Goal: Book appointment/travel/reservation

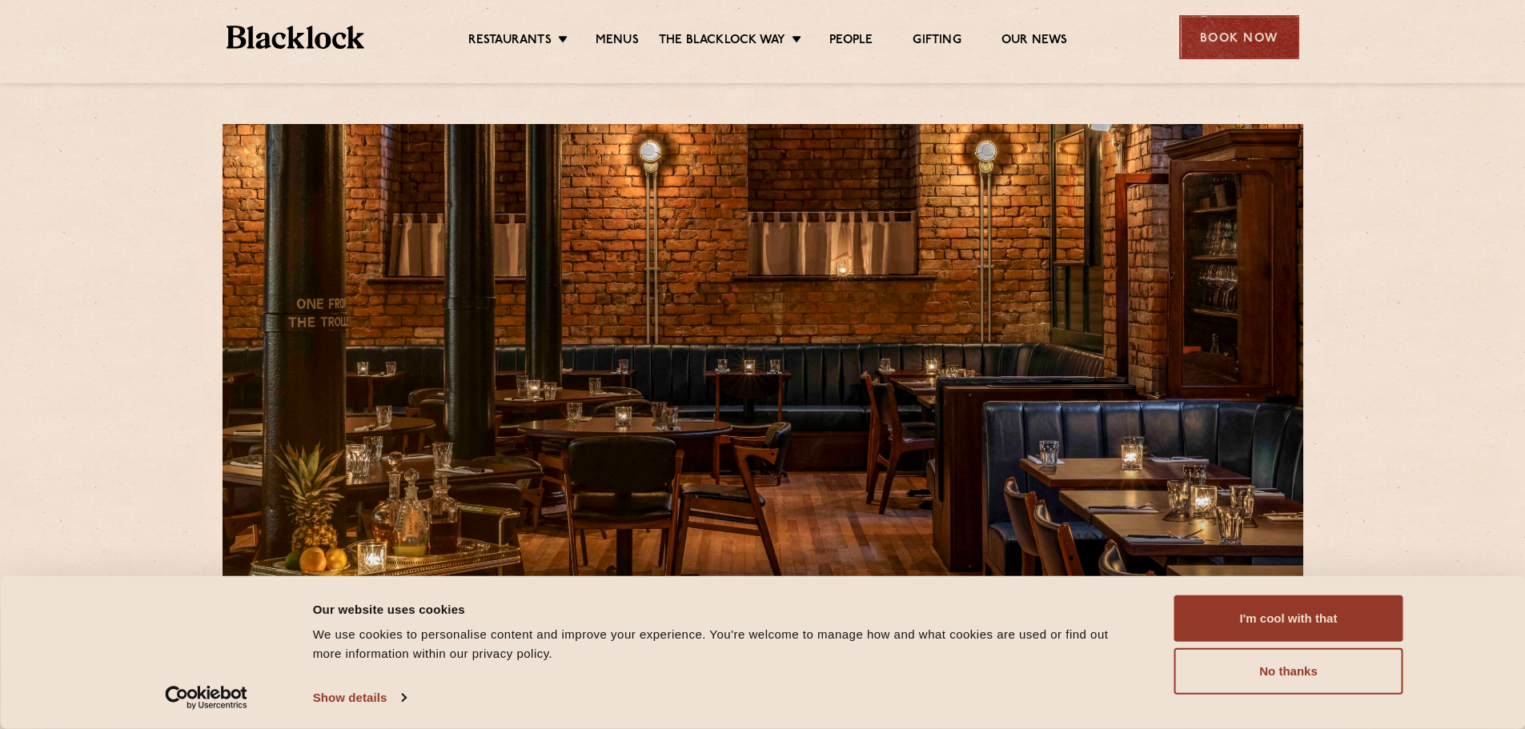
click at [1232, 45] on div "Book Now" at bounding box center [1239, 37] width 120 height 44
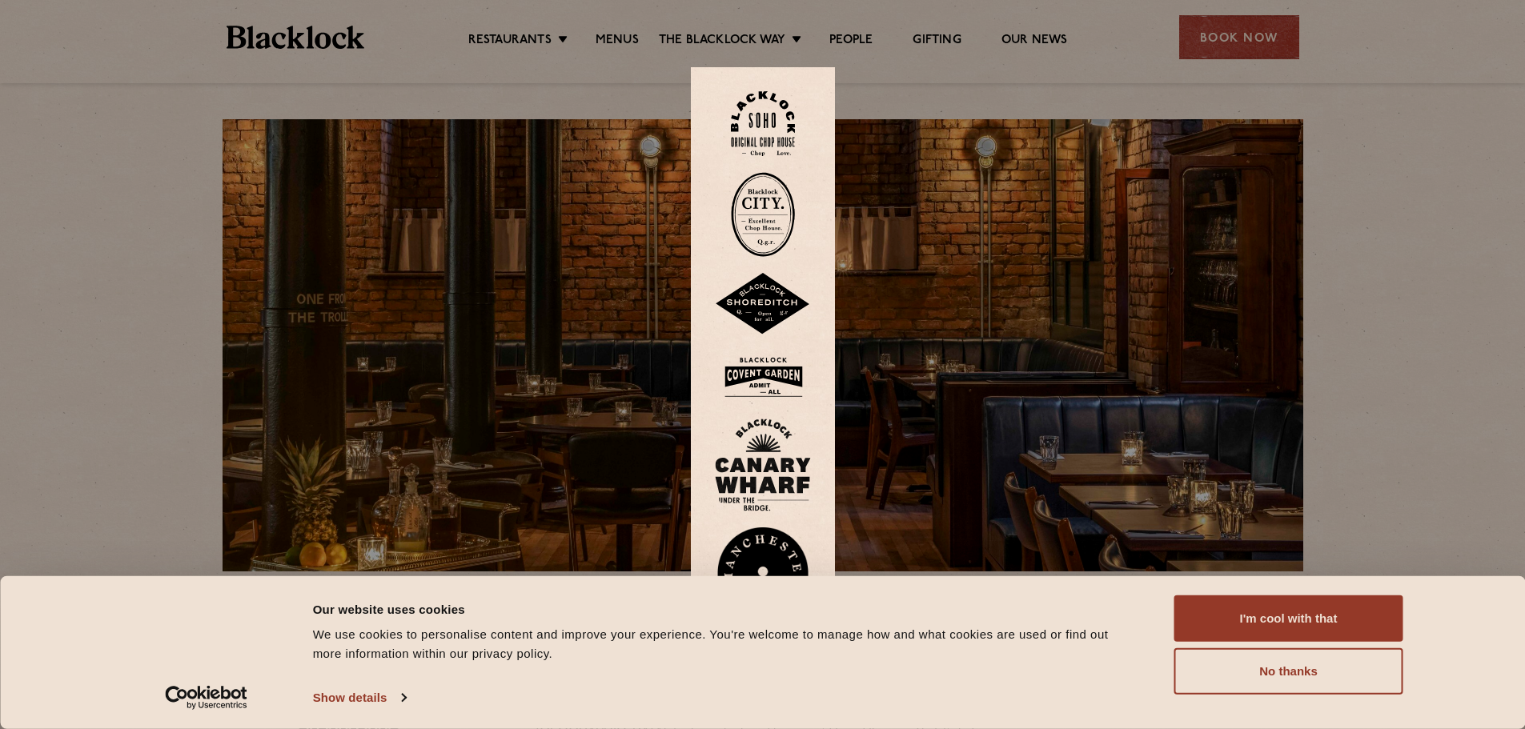
scroll to position [240, 0]
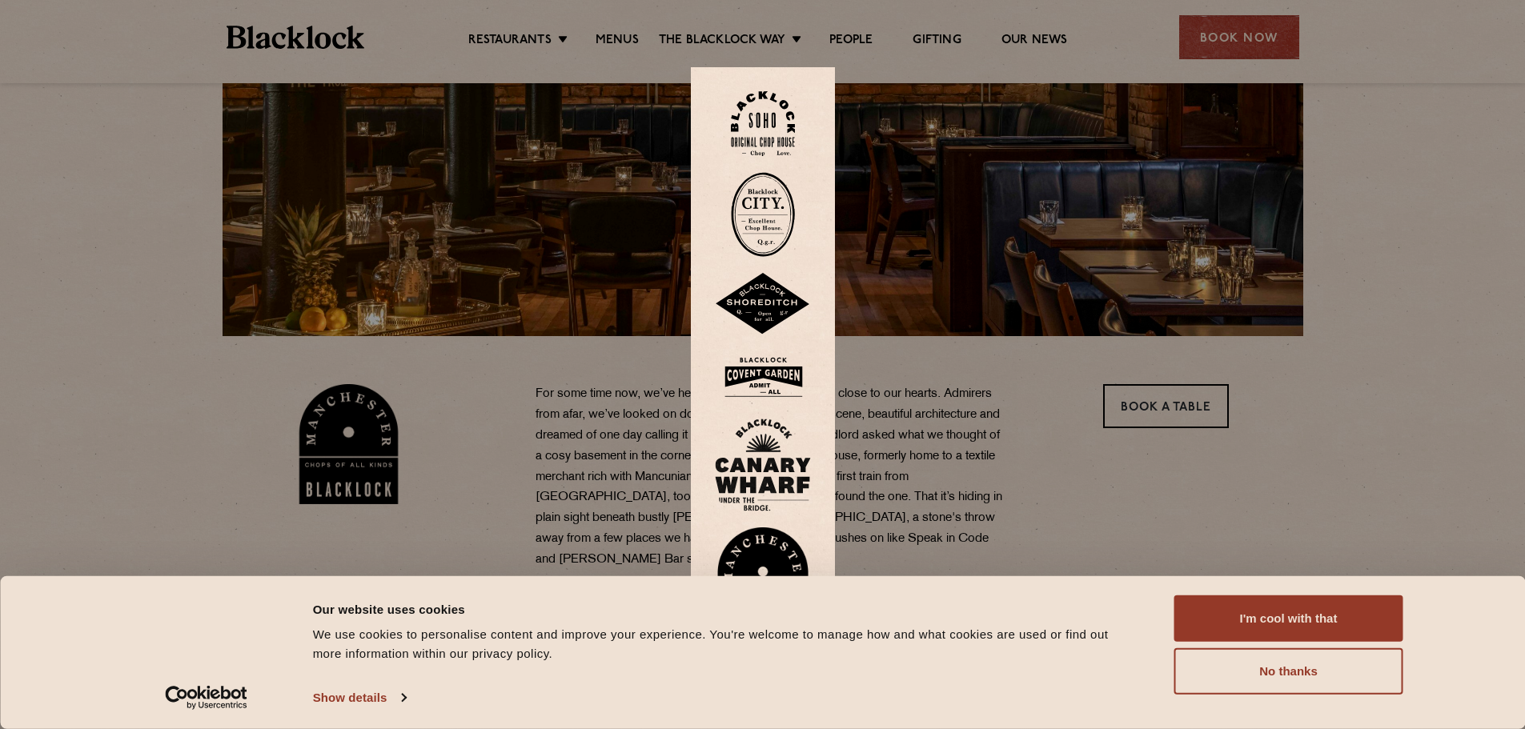
click at [768, 567] on img at bounding box center [763, 582] width 96 height 110
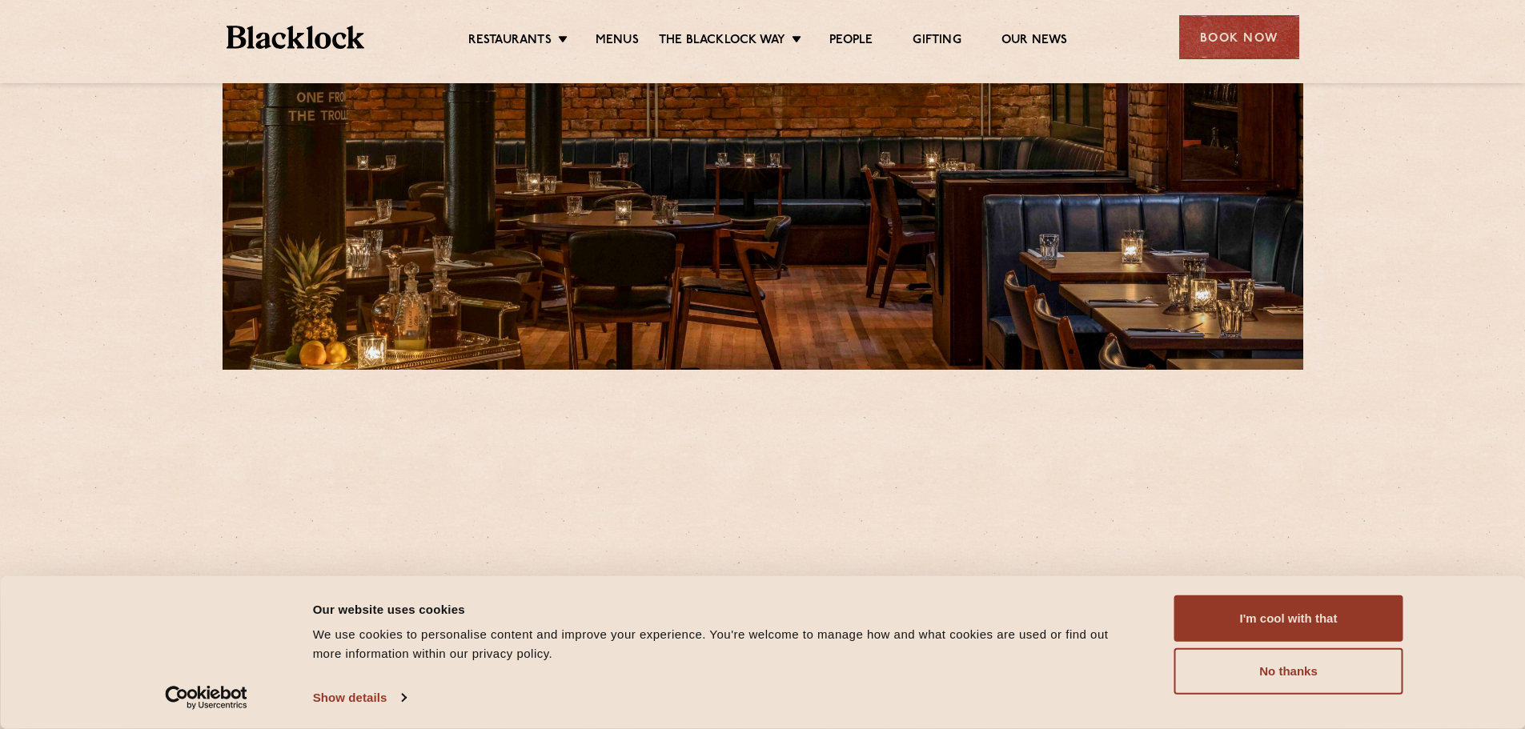
scroll to position [400, 0]
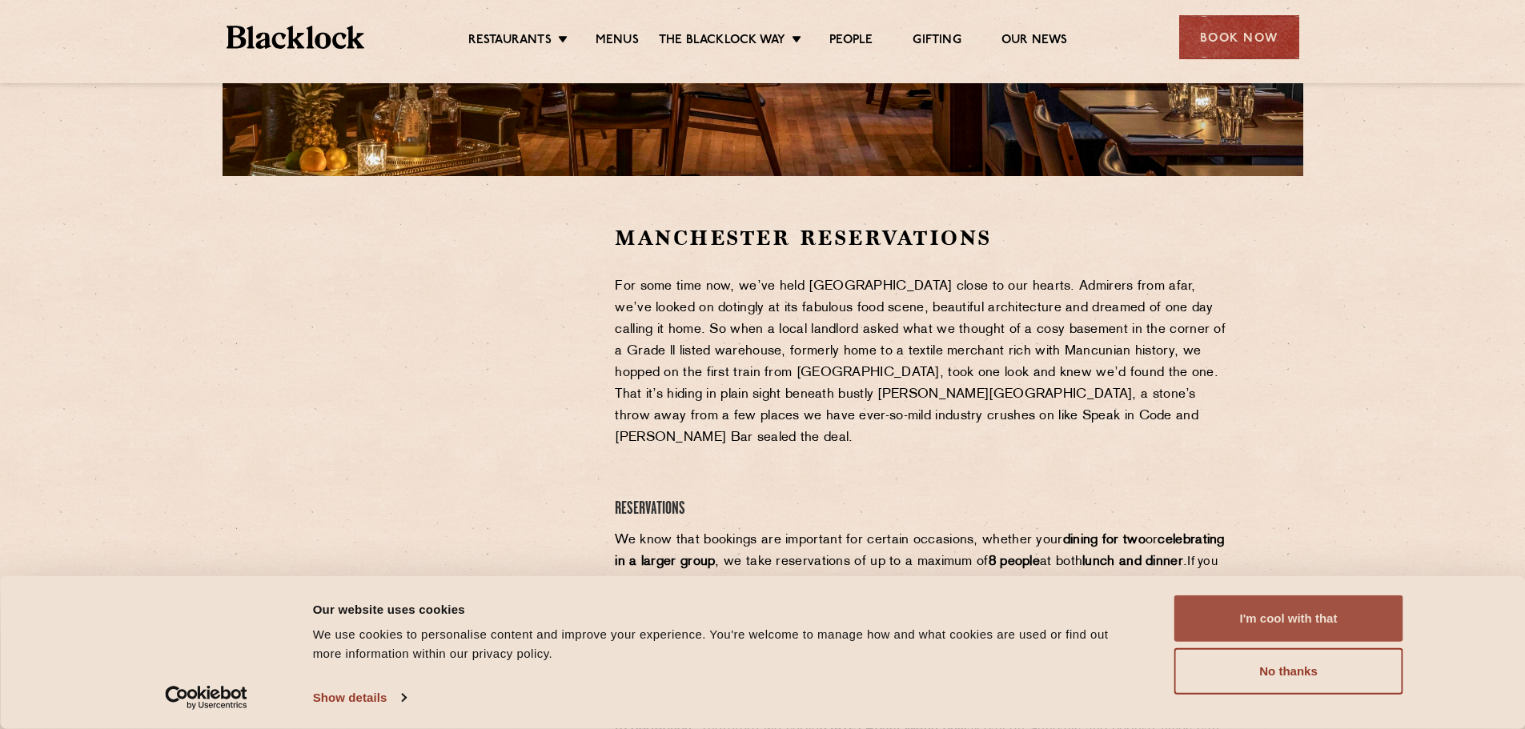
click at [1241, 610] on button "I'm cool with that" at bounding box center [1288, 618] width 229 height 46
